Goal: Transaction & Acquisition: Purchase product/service

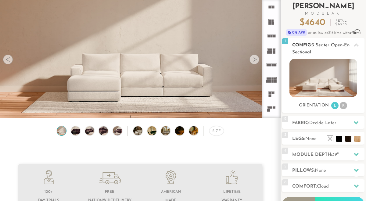
scroll to position [7, 0]
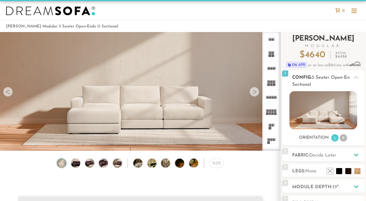
click at [342, 139] on li "R" at bounding box center [343, 137] width 7 height 7
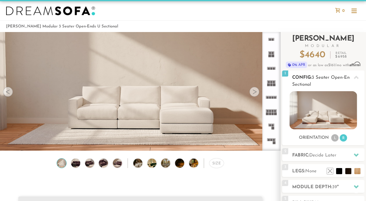
click at [331, 138] on ul "L R" at bounding box center [339, 138] width 17 height 8
click at [334, 139] on li "L" at bounding box center [334, 137] width 7 height 7
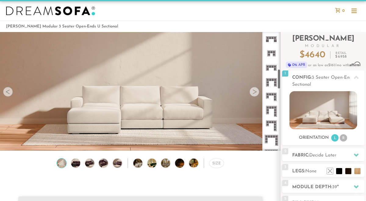
scroll to position [221, 0]
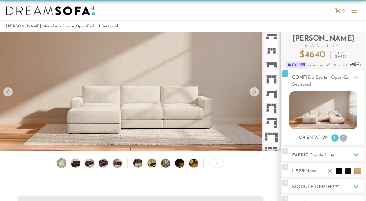
click at [274, 90] on icon at bounding box center [271, 94] width 15 height 15
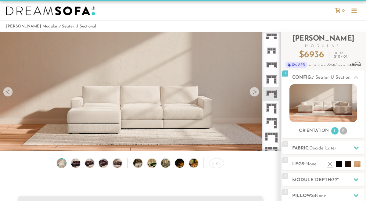
click at [273, 76] on icon at bounding box center [271, 79] width 15 height 15
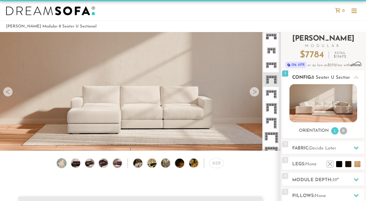
click at [321, 104] on img at bounding box center [322, 103] width 67 height 38
click at [317, 116] on img at bounding box center [322, 103] width 67 height 38
click at [358, 147] on icon at bounding box center [356, 148] width 5 height 5
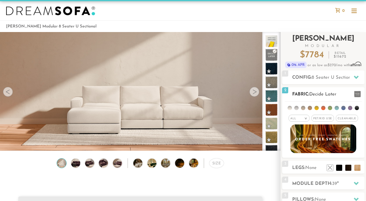
click at [322, 118] on span "Pet/Kid Use x" at bounding box center [322, 118] width 23 height 7
click at [341, 118] on span "Cleanable x" at bounding box center [349, 118] width 22 height 7
click at [296, 108] on li at bounding box center [296, 108] width 4 height 4
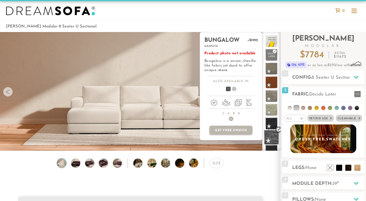
click at [269, 136] on span at bounding box center [271, 137] width 15 height 15
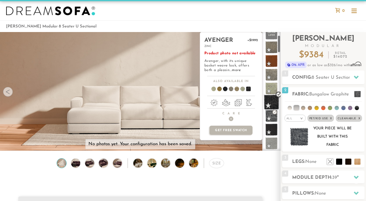
scroll to position [23, 0]
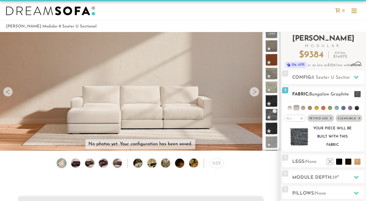
click at [296, 138] on img at bounding box center [299, 137] width 19 height 18
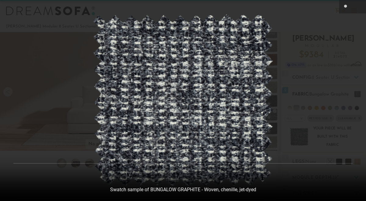
click at [296, 138] on div at bounding box center [183, 100] width 366 height 201
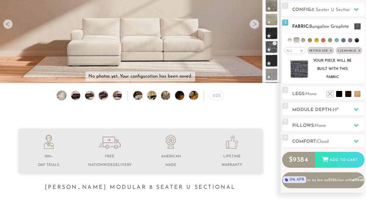
scroll to position [80, 0]
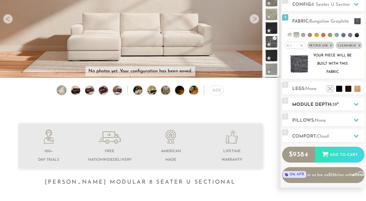
click at [340, 102] on h2 "Module Depth: 39 "" at bounding box center [328, 104] width 72 height 7
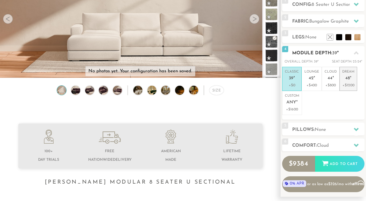
click at [354, 83] on p "+$1200" at bounding box center [348, 85] width 12 height 5
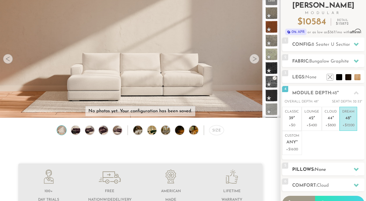
scroll to position [67, 0]
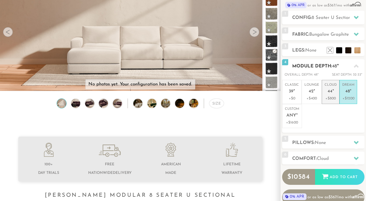
click at [330, 95] on p "Cloud 44 "" at bounding box center [331, 89] width 12 height 13
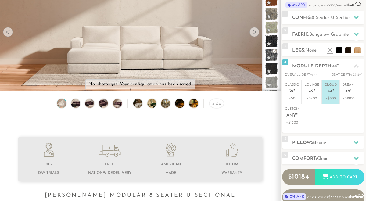
scroll to position [0, 0]
